Goal: Task Accomplishment & Management: Use online tool/utility

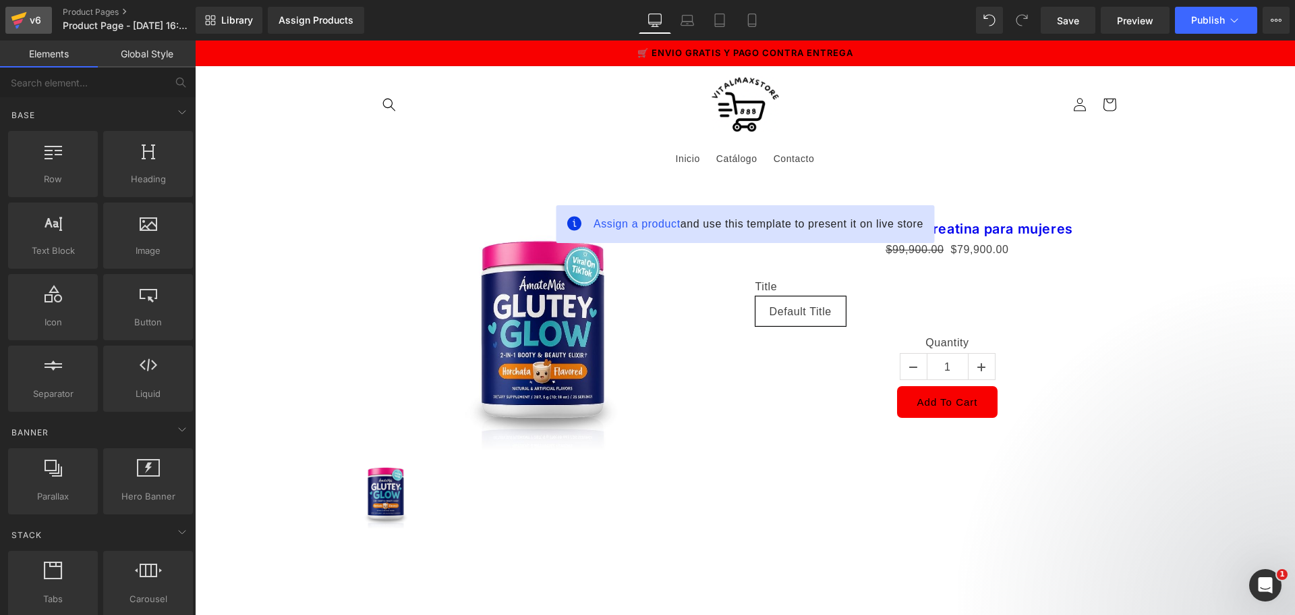
click at [42, 26] on div "v6" at bounding box center [35, 20] width 17 height 18
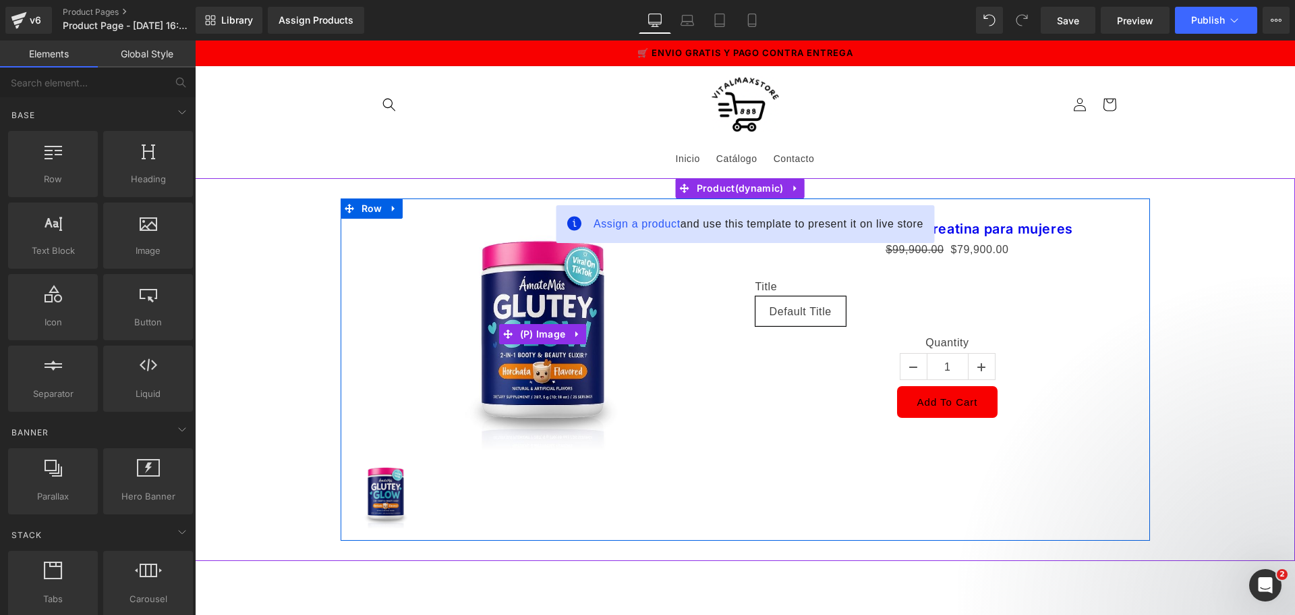
click at [624, 390] on img at bounding box center [543, 334] width 231 height 231
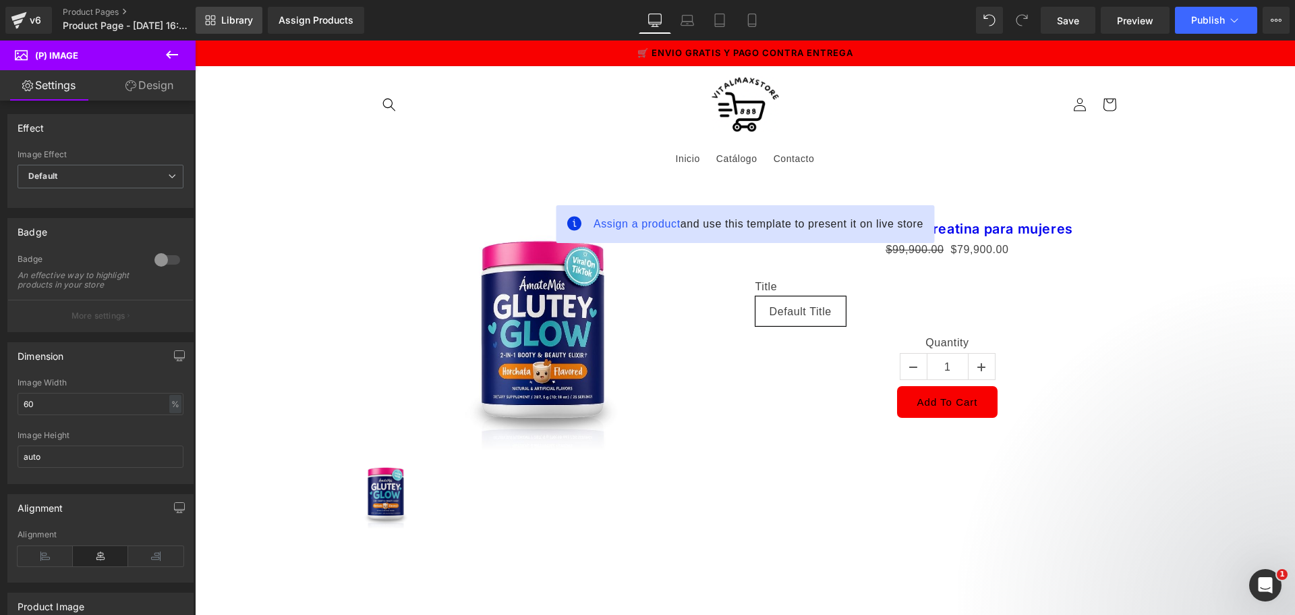
click at [242, 17] on span "Library" at bounding box center [237, 20] width 32 height 12
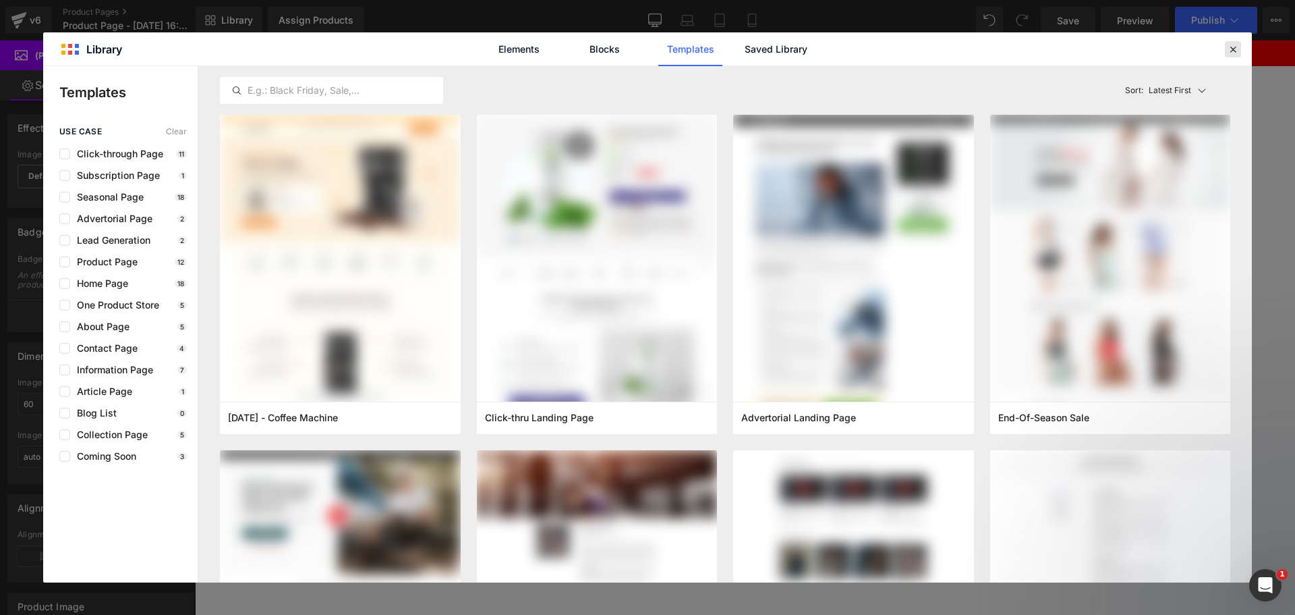
click at [1233, 53] on icon at bounding box center [1233, 49] width 12 height 12
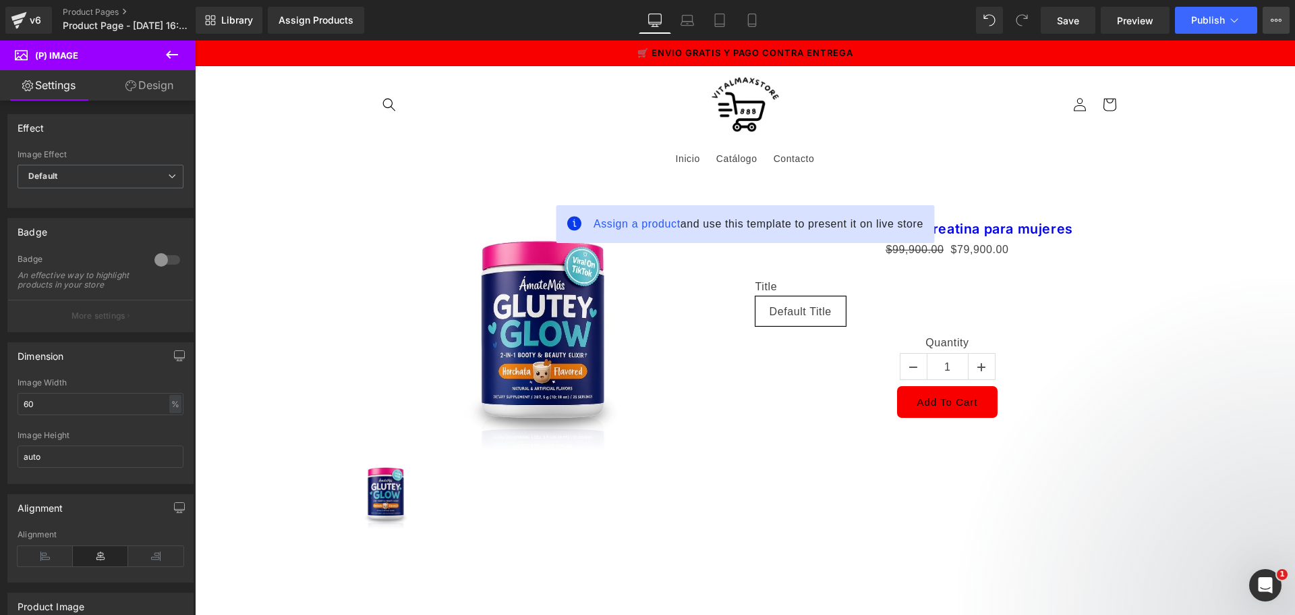
click at [1268, 18] on button "View Live Page View with current Template Save Template to Library Schedule Pub…" at bounding box center [1276, 20] width 27 height 27
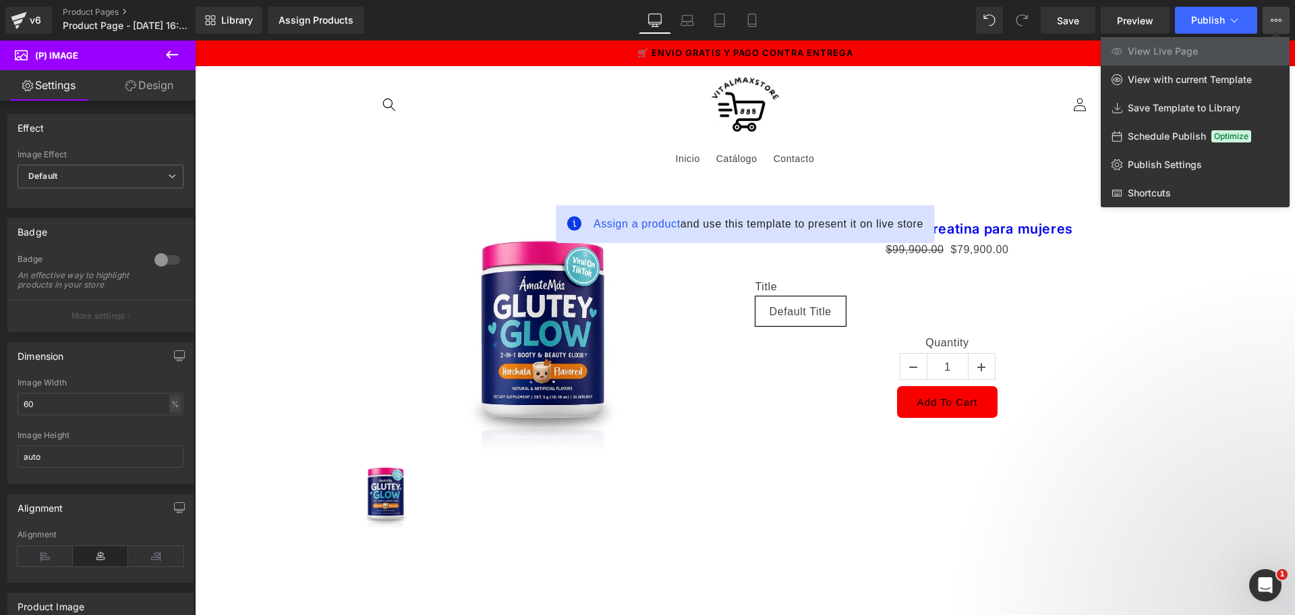
click at [156, 89] on link "Design" at bounding box center [150, 85] width 98 height 30
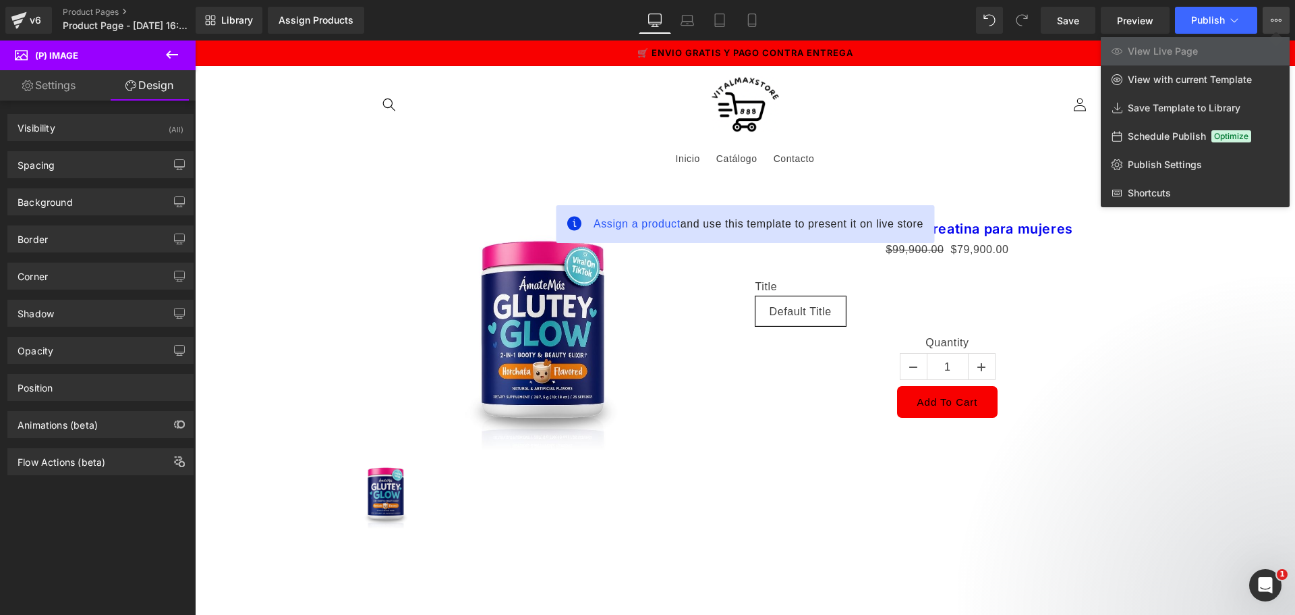
click at [156, 89] on link "Design" at bounding box center [150, 85] width 98 height 30
click at [179, 62] on icon at bounding box center [172, 55] width 16 height 16
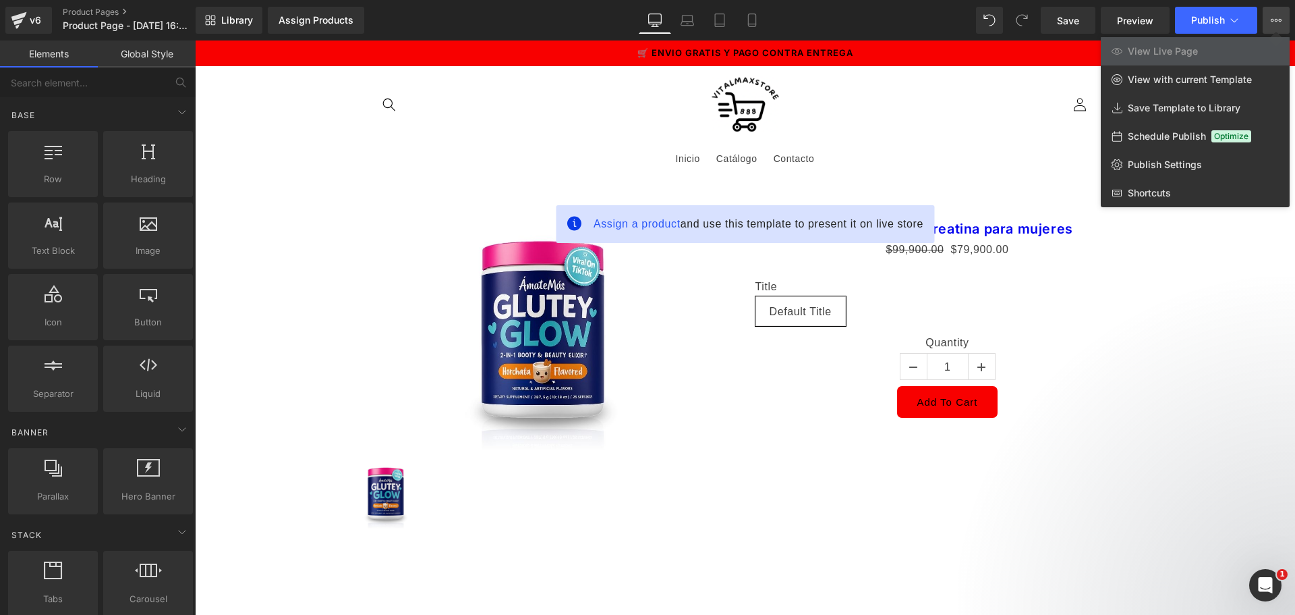
click at [156, 62] on link "Global Style" at bounding box center [147, 53] width 98 height 27
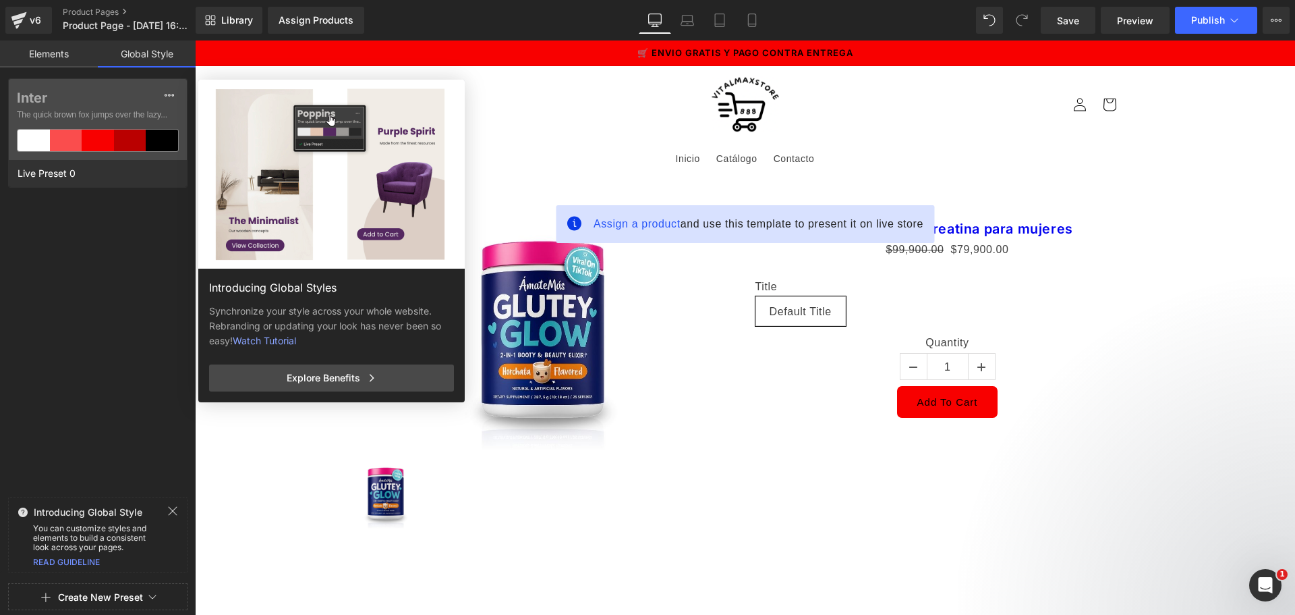
click at [71, 53] on link "Elements" at bounding box center [49, 53] width 98 height 27
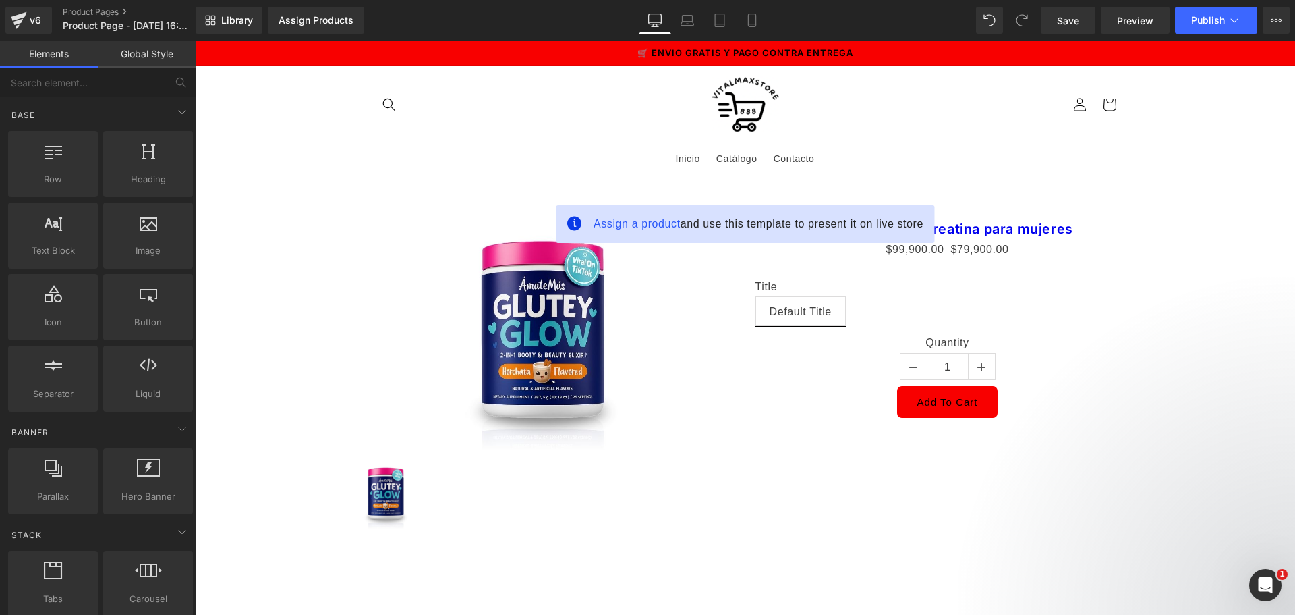
click at [777, 117] on link at bounding box center [745, 104] width 78 height 65
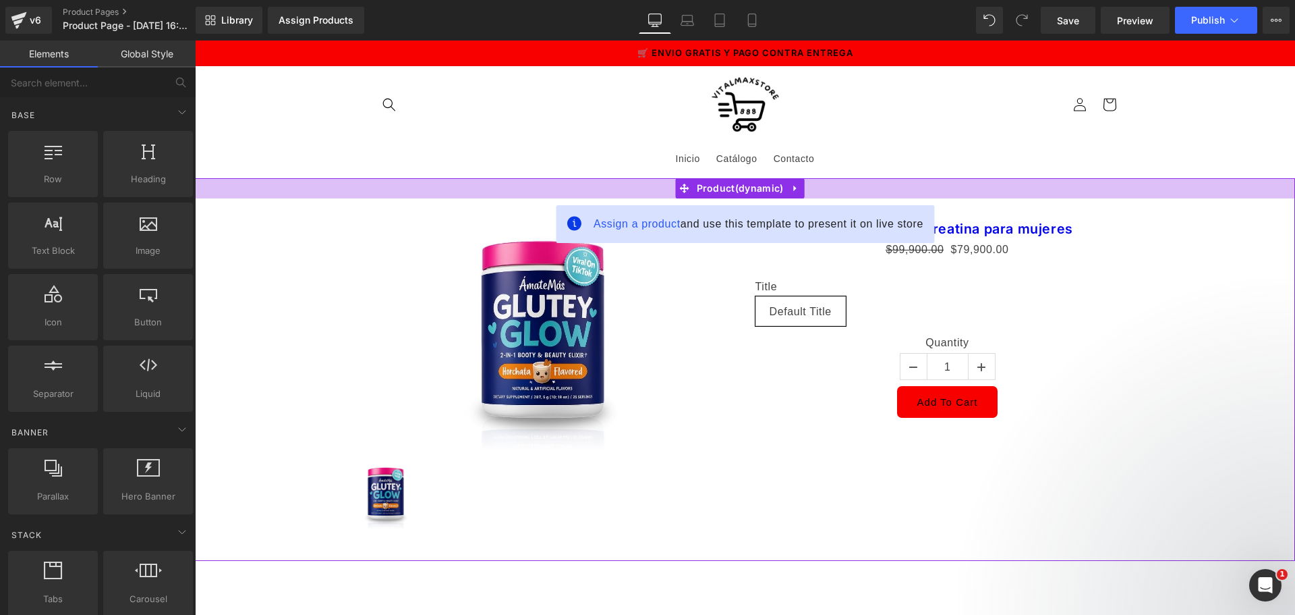
click at [640, 189] on div at bounding box center [745, 188] width 1100 height 20
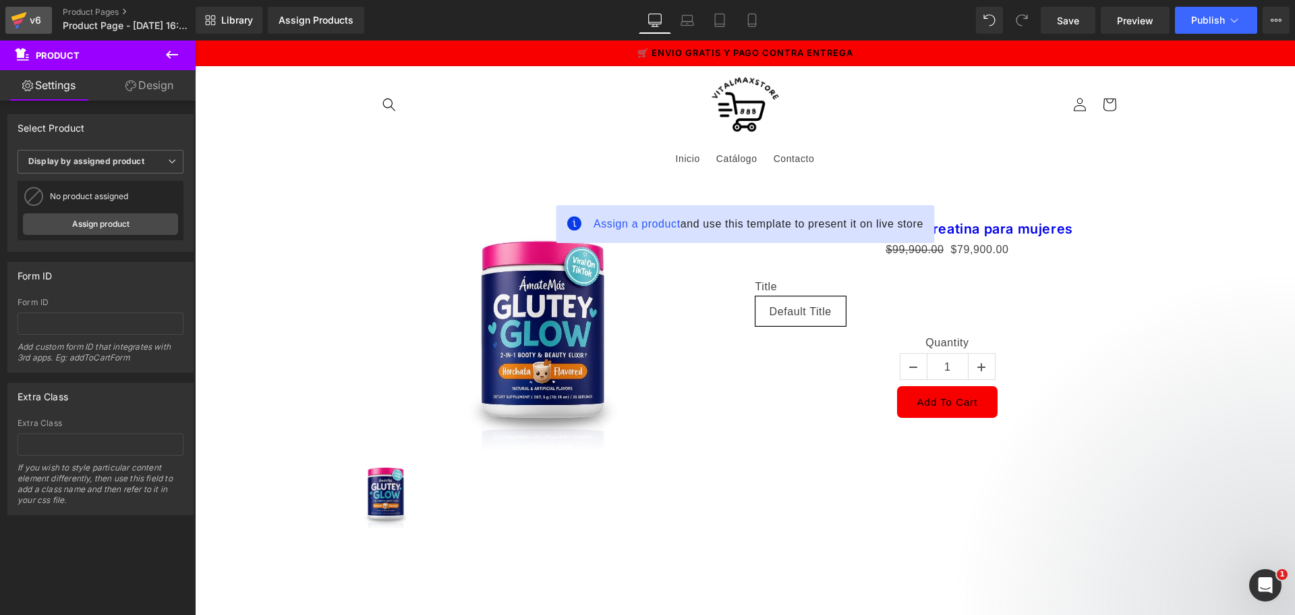
click at [36, 21] on div "v6" at bounding box center [35, 20] width 17 height 18
